Goal: Use online tool/utility: Utilize a website feature to perform a specific function

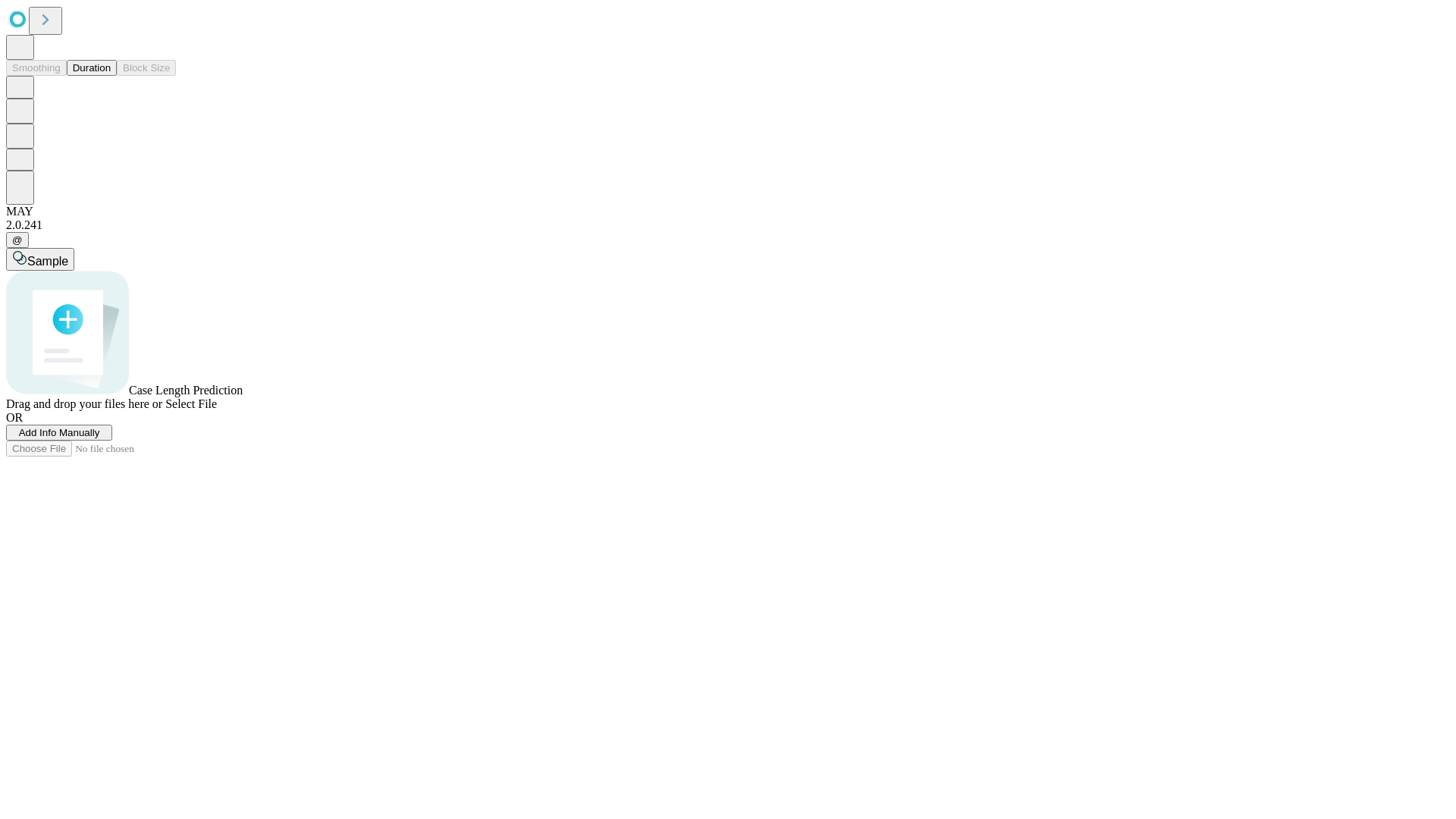
click at [111, 76] on button "Duration" at bounding box center [92, 68] width 50 height 16
click at [68, 255] on span "Sample" at bounding box center [48, 262] width 41 height 13
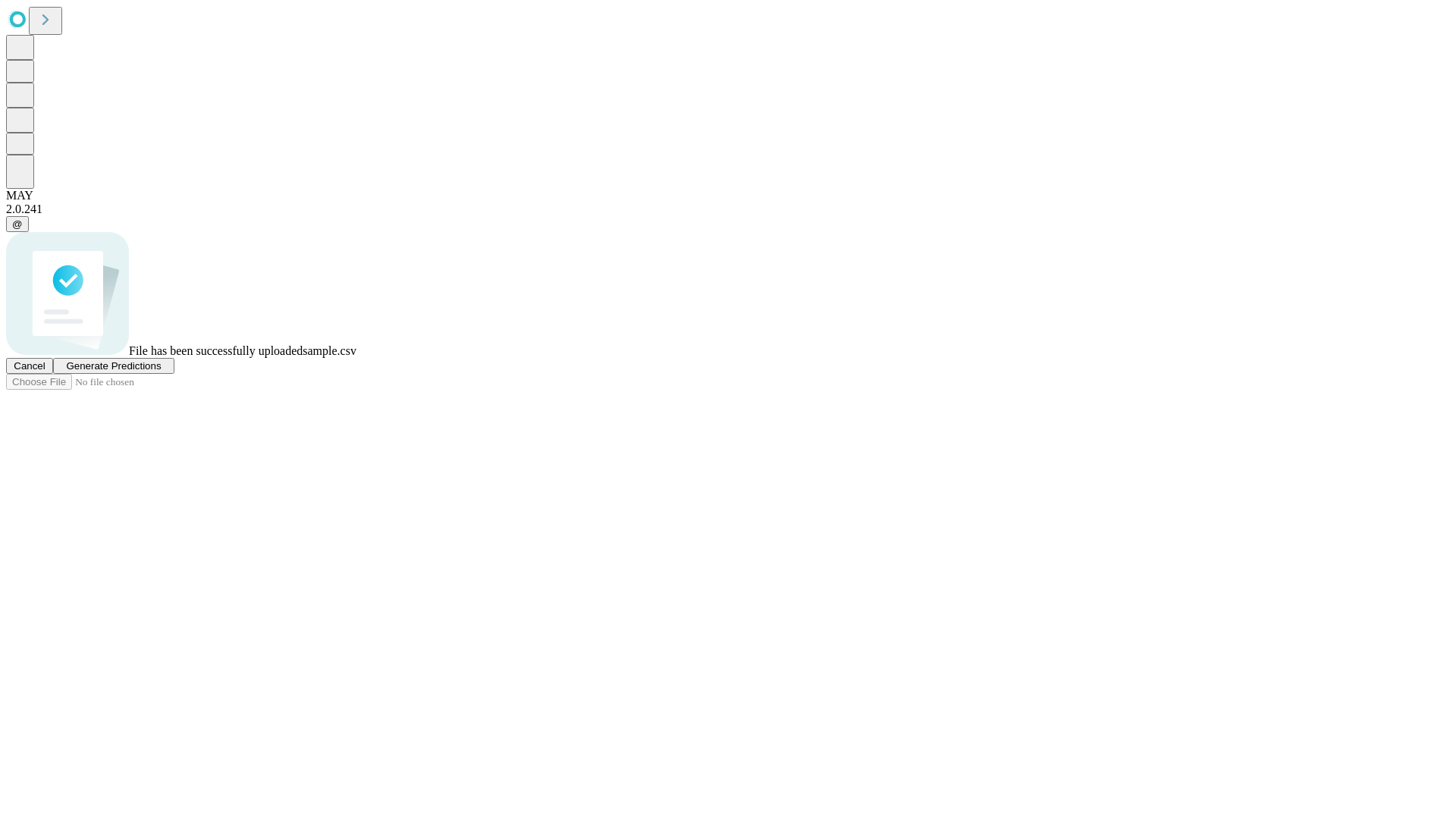
click at [161, 372] on span "Generate Predictions" at bounding box center [112, 366] width 94 height 12
